Goal: Information Seeking & Learning: Learn about a topic

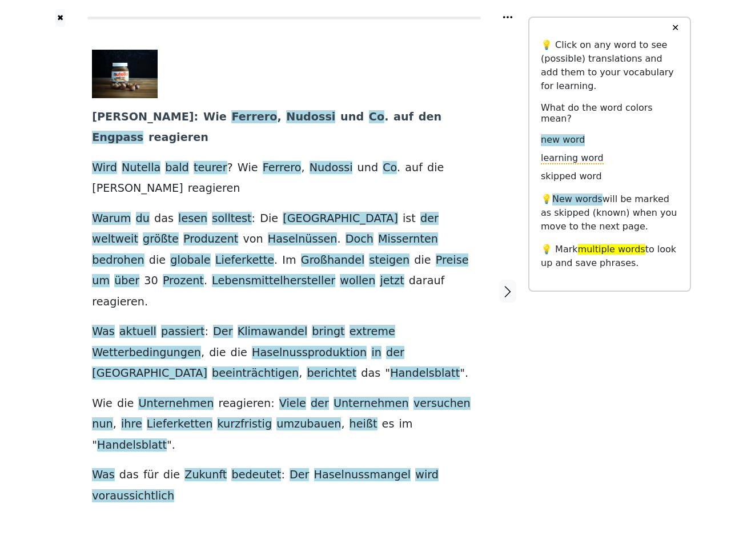
click at [365, 274] on div "[PERSON_NAME] : [PERSON_NAME] , Nudossi und Co . auf den Engpass reagieren Wird…" at bounding box center [284, 278] width 384 height 457
click at [508, 17] on icon at bounding box center [507, 17] width 9 height 2
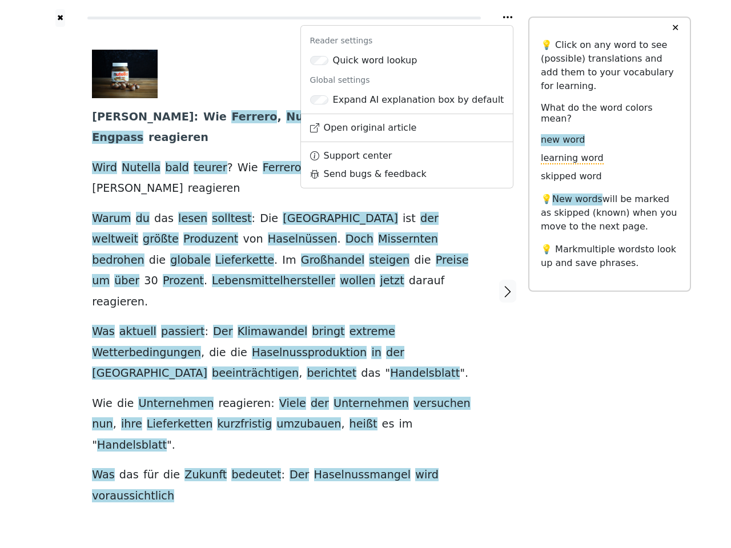
click at [60, 267] on div at bounding box center [60, 291] width 41 height 529
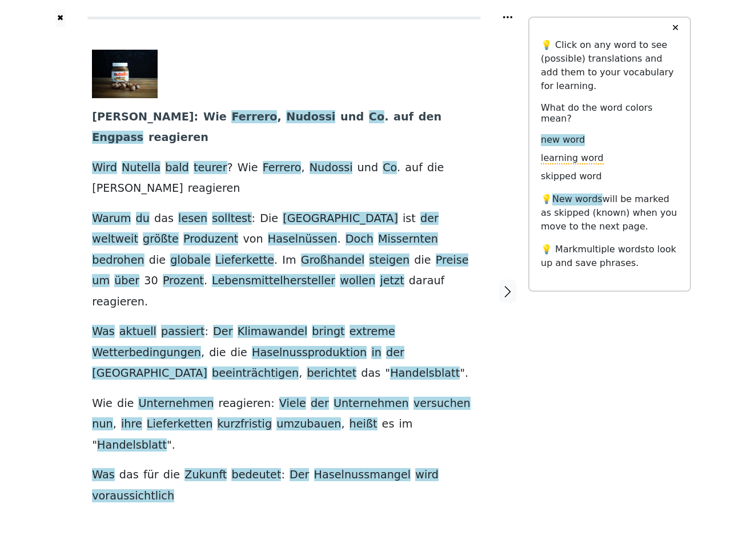
click at [139, 274] on span "über" at bounding box center [126, 281] width 25 height 14
click at [203, 118] on span "Wie" at bounding box center [214, 117] width 23 height 14
click at [231, 118] on span "Ferrero" at bounding box center [254, 117] width 46 height 14
click at [286, 118] on span "Nudossi" at bounding box center [310, 117] width 49 height 14
click at [340, 118] on span "und" at bounding box center [351, 117] width 23 height 14
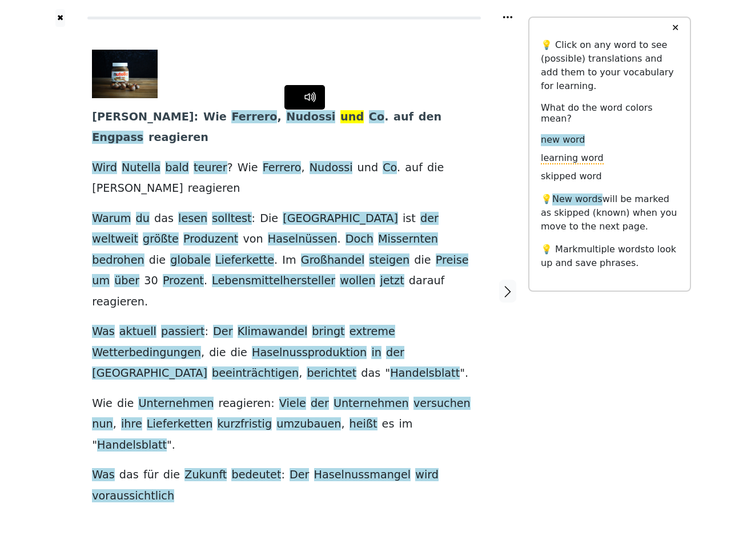
click at [369, 118] on span "Co" at bounding box center [376, 117] width 15 height 14
click at [393, 118] on span "auf" at bounding box center [403, 117] width 20 height 14
